Goal: Transaction & Acquisition: Subscribe to service/newsletter

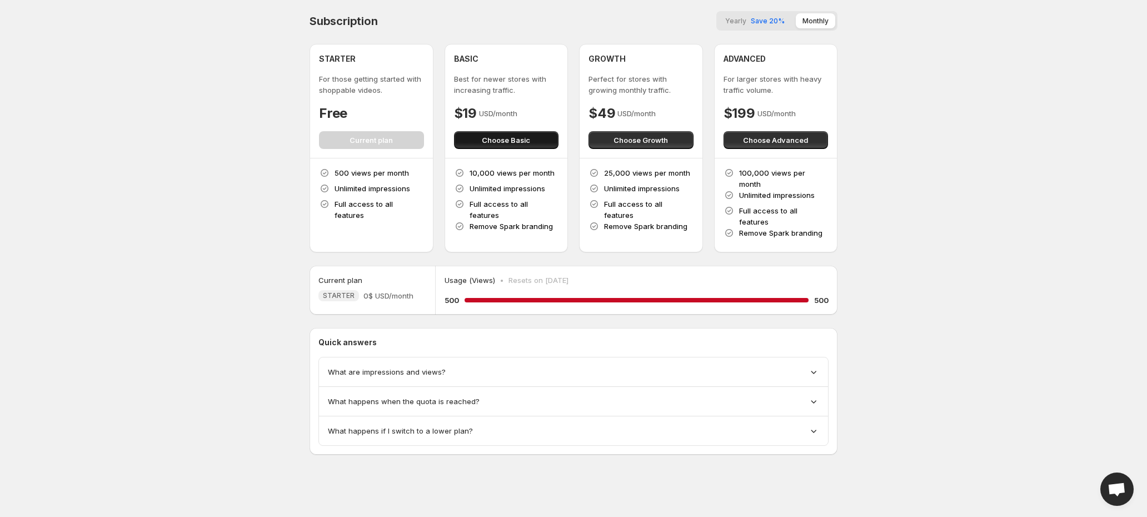
click at [507, 142] on span "Choose Basic" at bounding box center [506, 139] width 48 height 11
